Goal: Task Accomplishment & Management: Use online tool/utility

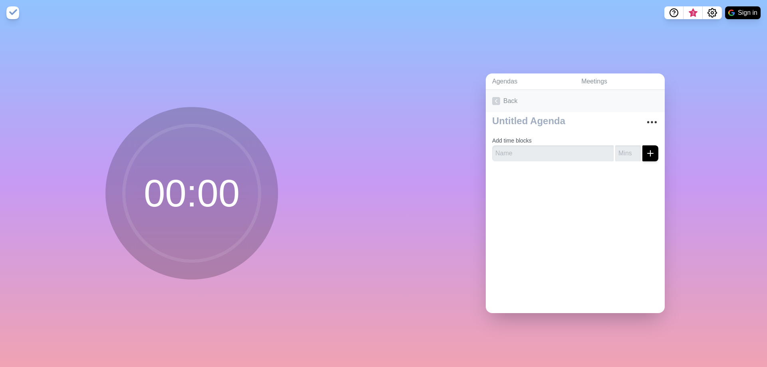
click at [499, 96] on link "Back" at bounding box center [575, 101] width 179 height 22
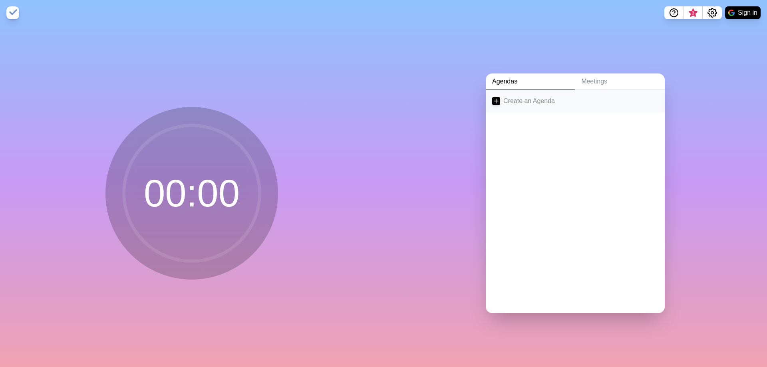
click at [537, 95] on link "Create an Agenda" at bounding box center [575, 101] width 179 height 22
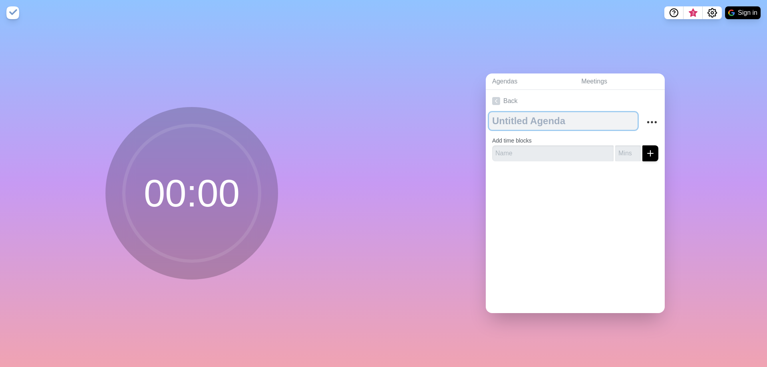
click at [524, 117] on textarea at bounding box center [563, 121] width 149 height 18
click at [524, 117] on textarea "To enrich screen reader interactions, please activate Accessibility in Grammarl…" at bounding box center [563, 121] width 149 height 18
type textarea "[DATE]"
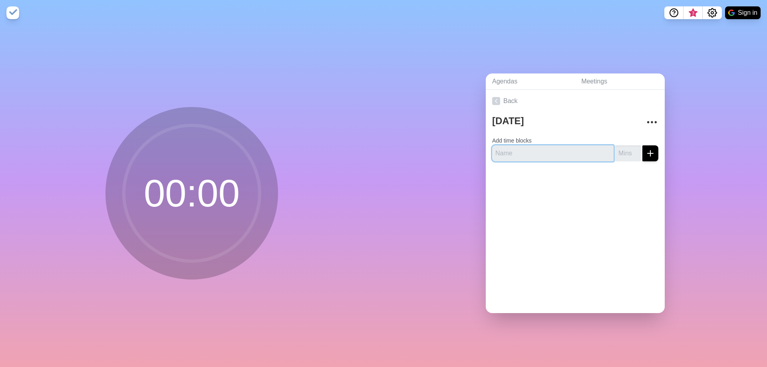
click at [545, 151] on input "text" at bounding box center [552, 153] width 121 height 16
type input "Setup Pipeline in ReThink"
type input "60"
click at [642, 145] on button "submit" at bounding box center [650, 153] width 16 height 16
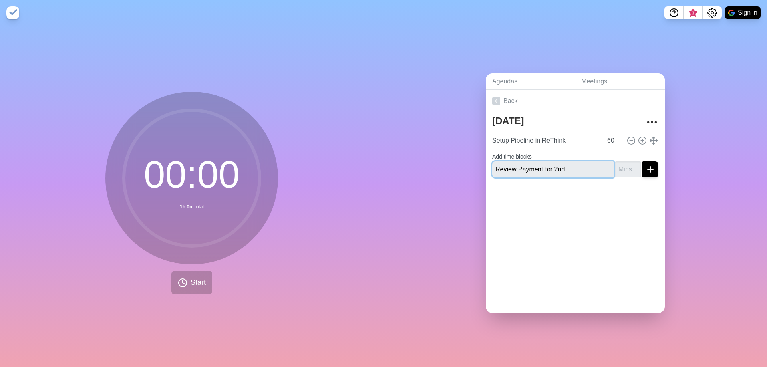
type input "Review Payment for 2nd"
type input "30"
click at [642, 161] on button "submit" at bounding box center [650, 169] width 16 height 16
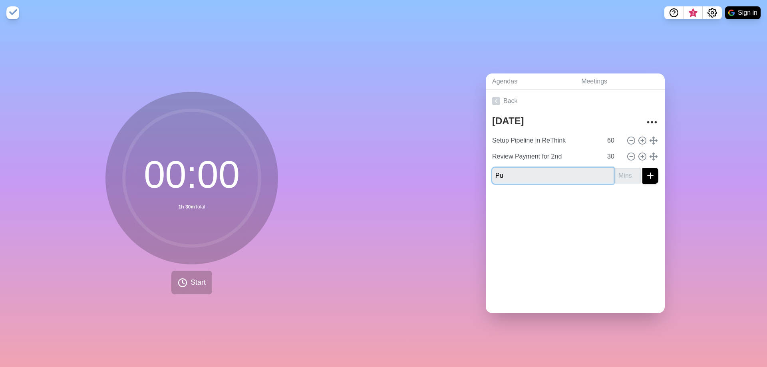
type input "P"
type input "Create List for Next Week Prospecting"
type input "60"
click at [642, 168] on button "submit" at bounding box center [650, 176] width 16 height 16
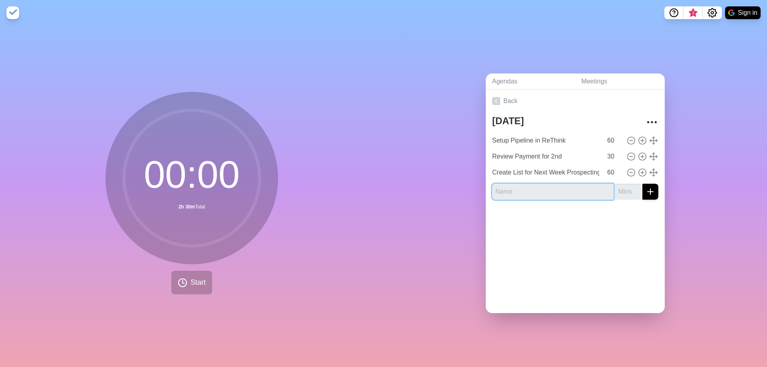
click at [529, 187] on input "text" at bounding box center [552, 192] width 121 height 16
type input "Create Content Calendar for September"
type input "60"
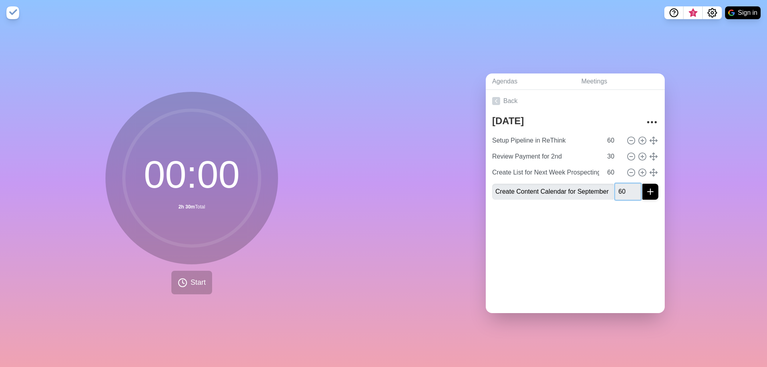
click at [642, 184] on button "submit" at bounding box center [650, 192] width 16 height 16
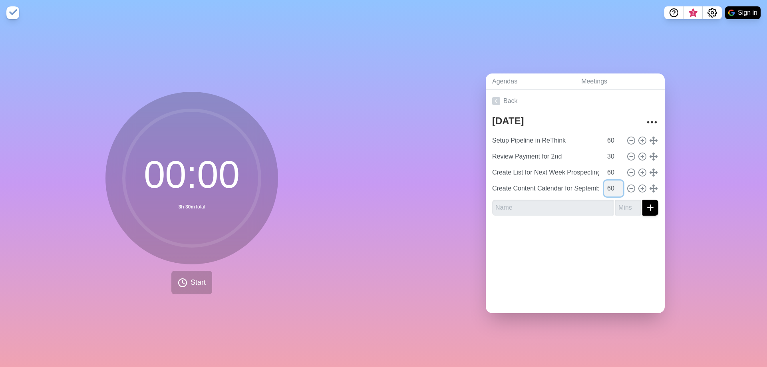
click at [604, 186] on input "60" at bounding box center [613, 188] width 19 height 16
type input "90"
type input "Review Payment for 2nd"
type input "30"
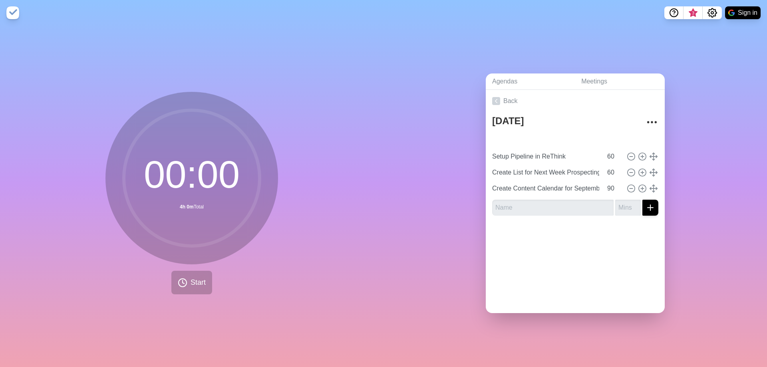
type input "Setup Pipeline in ReThink"
type input "60"
click at [178, 280] on icon at bounding box center [183, 283] width 10 height 10
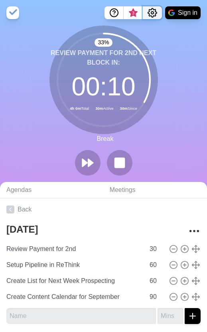
click at [156, 12] on icon "Settings" at bounding box center [152, 12] width 9 height 9
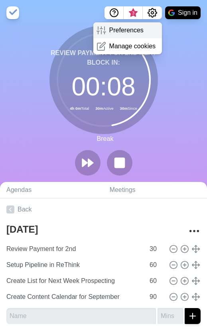
click at [133, 35] on div "Preferences" at bounding box center [127, 30] width 69 height 16
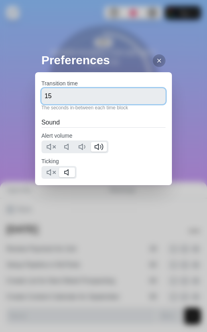
drag, startPoint x: 61, startPoint y: 95, endPoint x: 42, endPoint y: 96, distance: 19.6
click at [42, 96] on input "15" at bounding box center [104, 96] width 125 height 16
type input "360"
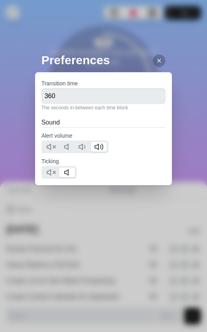
click at [149, 164] on div "Ticking" at bounding box center [104, 168] width 125 height 22
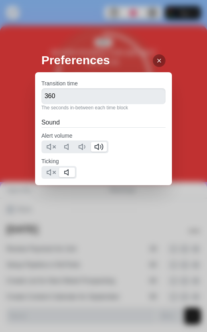
click at [156, 60] on icon at bounding box center [159, 61] width 6 height 6
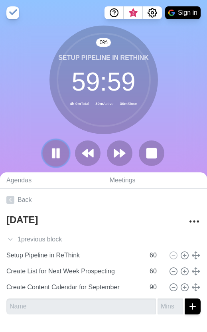
click at [54, 156] on rect at bounding box center [53, 153] width 2 height 9
drag, startPoint x: 58, startPoint y: 153, endPoint x: 66, endPoint y: 145, distance: 11.6
click at [63, 147] on button at bounding box center [56, 154] width 26 height 26
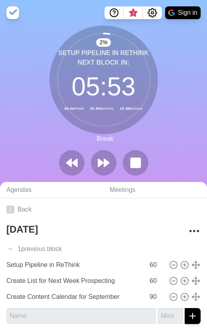
click at [196, 99] on div "2 % Setup Pipeline in ReThink Next block in: 05 : 53 4h 0m Total 1h 30m Active …" at bounding box center [103, 104] width 207 height 157
click at [65, 169] on icon at bounding box center [72, 163] width 14 height 14
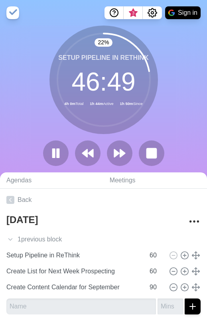
scroll to position [20, 0]
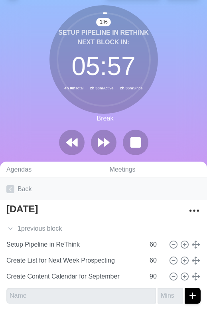
click at [174, 198] on link "Back" at bounding box center [103, 189] width 207 height 22
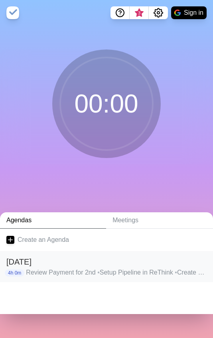
click at [66, 265] on h2 "[DATE]" at bounding box center [106, 262] width 200 height 12
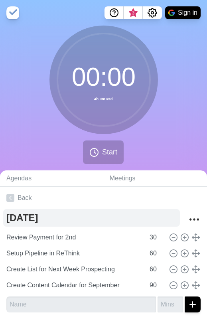
scroll to position [18, 0]
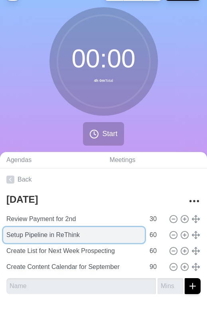
click at [107, 236] on input "Setup Pipeline in ReThink" at bounding box center [74, 235] width 142 height 16
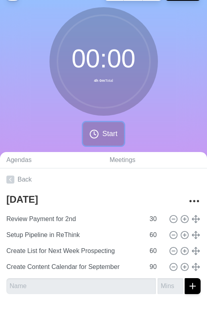
click at [110, 125] on button "Start" at bounding box center [103, 134] width 41 height 24
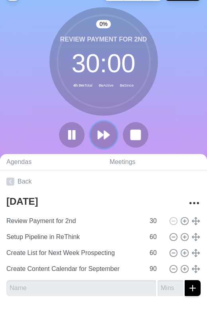
click at [106, 136] on polygon at bounding box center [106, 135] width 5 height 8
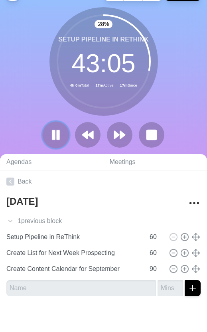
click at [52, 144] on button at bounding box center [55, 134] width 27 height 27
click at [47, 138] on button at bounding box center [55, 134] width 27 height 27
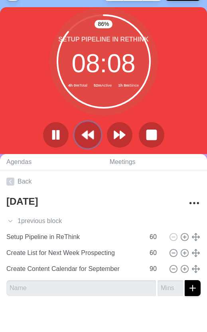
click at [90, 139] on icon at bounding box center [88, 135] width 14 height 14
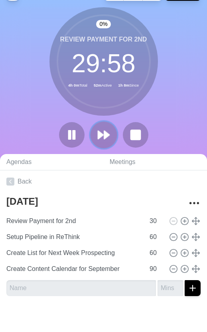
click at [109, 135] on polygon at bounding box center [106, 135] width 5 height 8
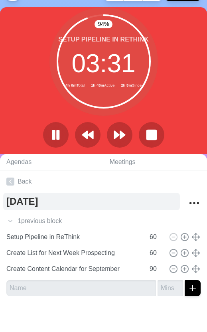
scroll to position [20, 0]
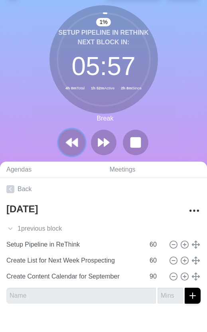
click at [78, 149] on button at bounding box center [71, 142] width 27 height 27
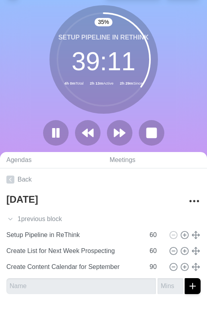
click at [42, 303] on div at bounding box center [103, 317] width 207 height 32
